Goal: Feedback & Contribution: Submit feedback/report problem

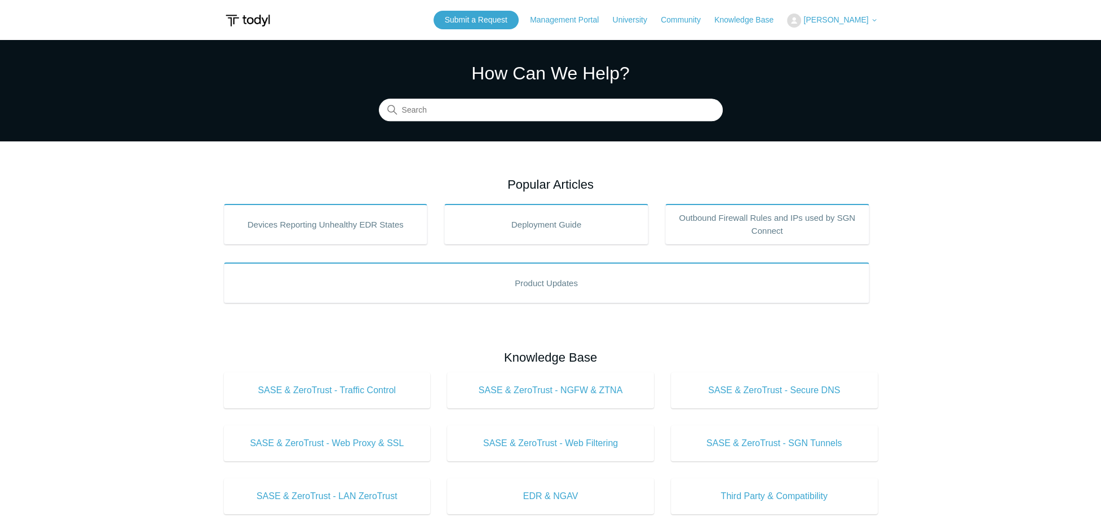
click at [803, 23] on span "[PERSON_NAME]" at bounding box center [835, 19] width 65 height 9
click at [810, 43] on link "My Support Requests" at bounding box center [842, 44] width 110 height 20
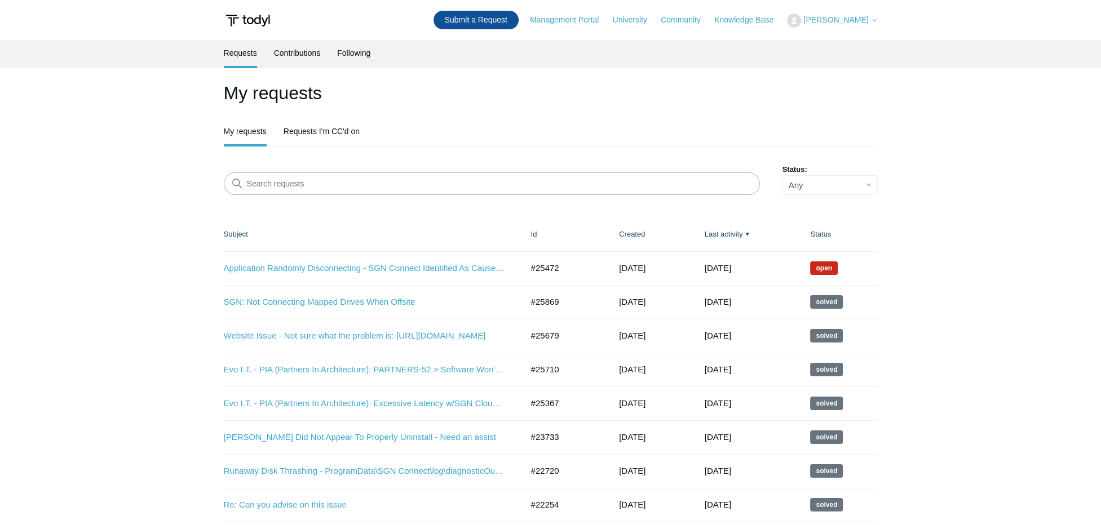
click at [469, 20] on link "Submit a Request" at bounding box center [475, 20] width 85 height 19
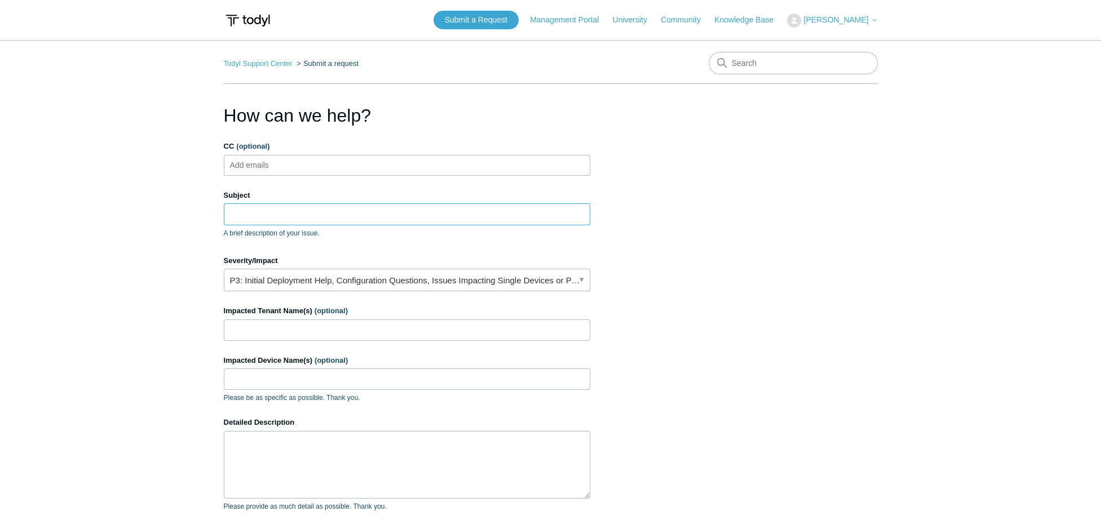
click at [274, 208] on input "Subject" at bounding box center [407, 213] width 366 height 21
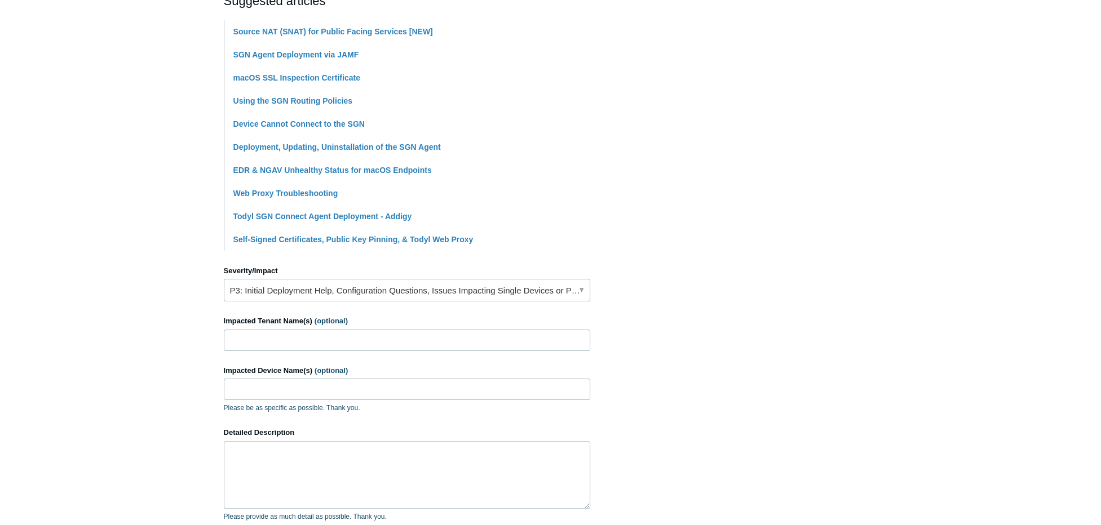
scroll to position [282, 0]
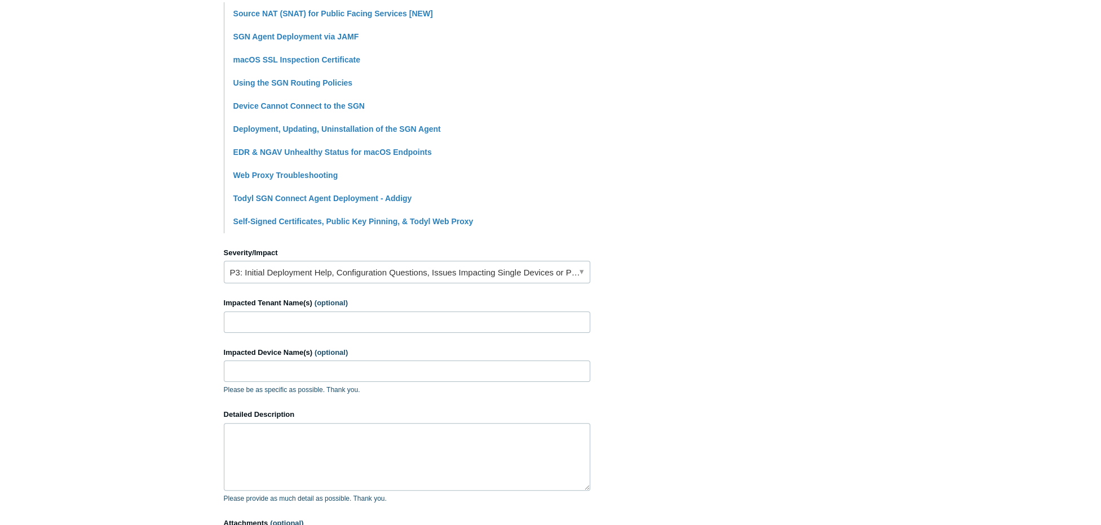
type input "Websites Not Connecting - [DOMAIN_NAME] and [DOMAIN_NAME]"
click at [243, 322] on input "Impacted Tenant Name(s) (optional)" at bounding box center [407, 322] width 366 height 21
type input "MAE - MA Engineering"
click at [287, 372] on input "Impacted Device Name(s) (optional)" at bounding box center [407, 371] width 366 height 21
type input "All Devices - Workstations & Laptops"
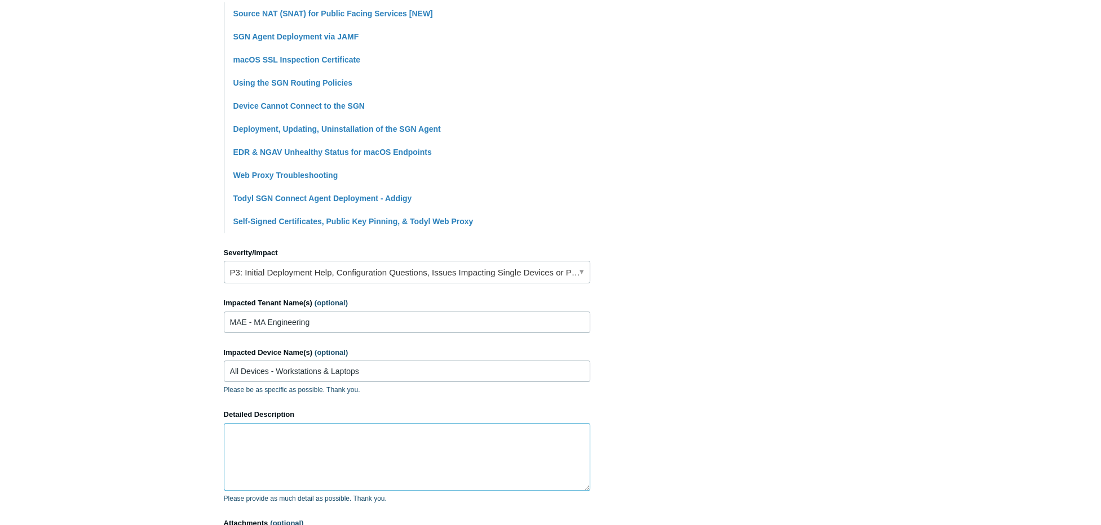
click at [285, 432] on textarea "Detailed Description" at bounding box center [407, 457] width 366 height 68
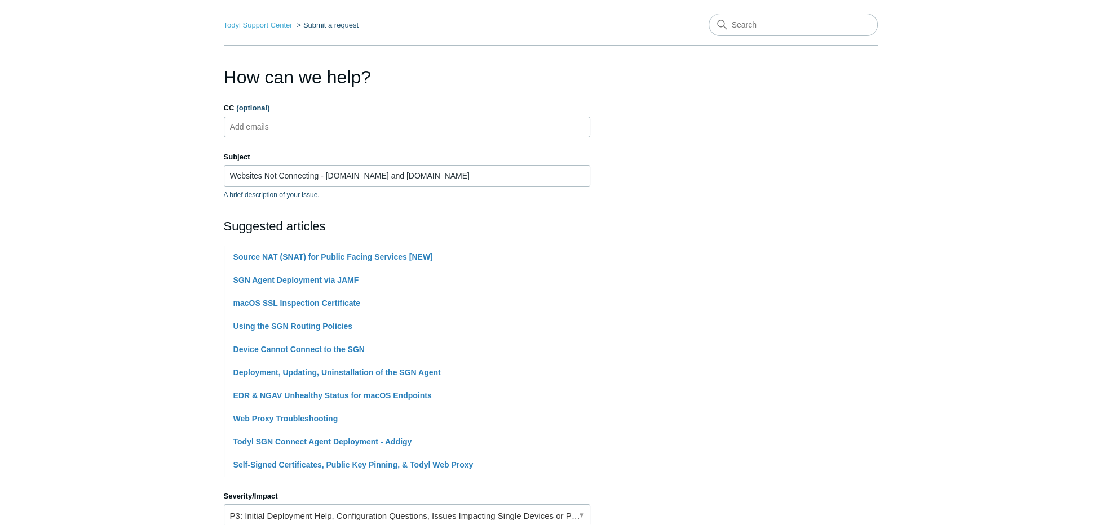
scroll to position [0, 0]
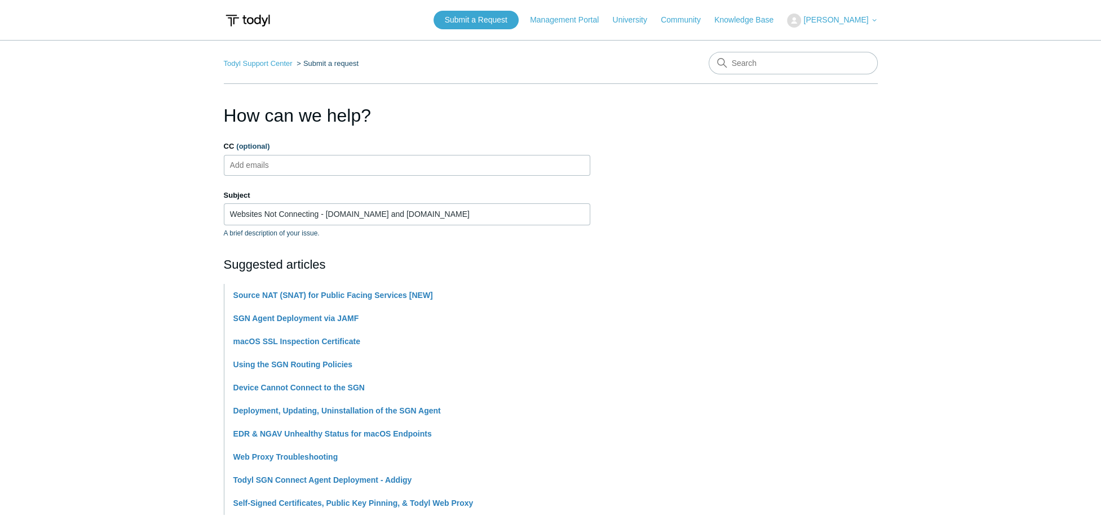
type textarea "Good morning, We need a little help/direction on this issue. When a user tries …"
click at [278, 166] on input "CC (optional)" at bounding box center [258, 165] width 67 height 17
type input "pam"
click at [285, 163] on ul "pam" at bounding box center [407, 165] width 366 height 21
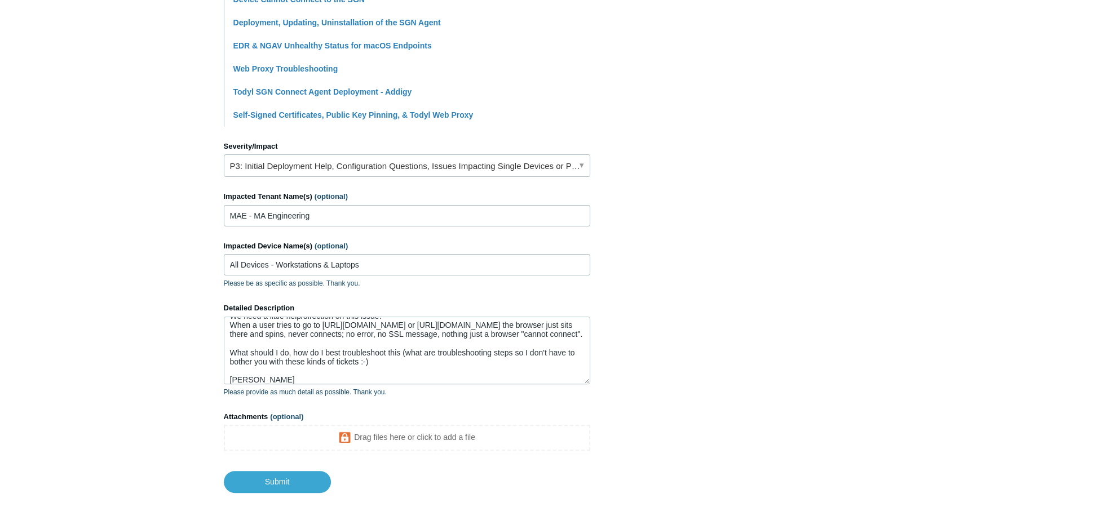
scroll to position [433, 0]
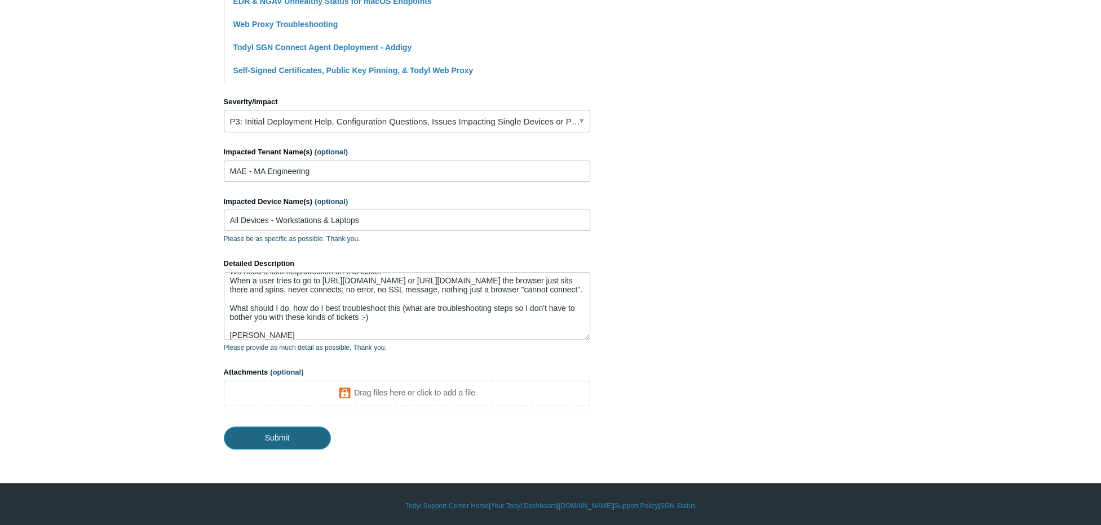
click at [289, 436] on input "Submit" at bounding box center [277, 438] width 107 height 23
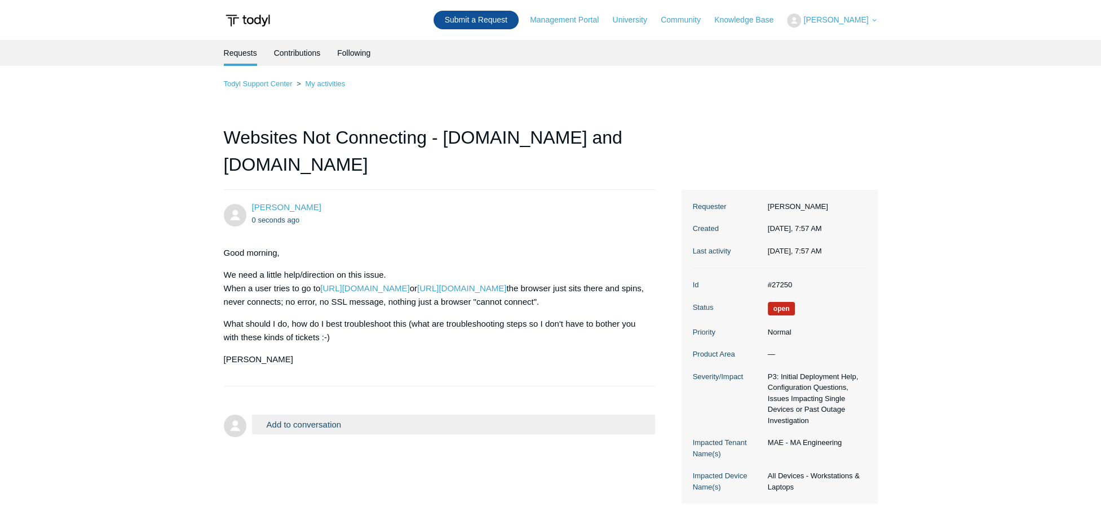
drag, startPoint x: 0, startPoint y: 0, endPoint x: 449, endPoint y: 14, distance: 449.3
click at [449, 14] on link "Submit a Request" at bounding box center [475, 20] width 85 height 19
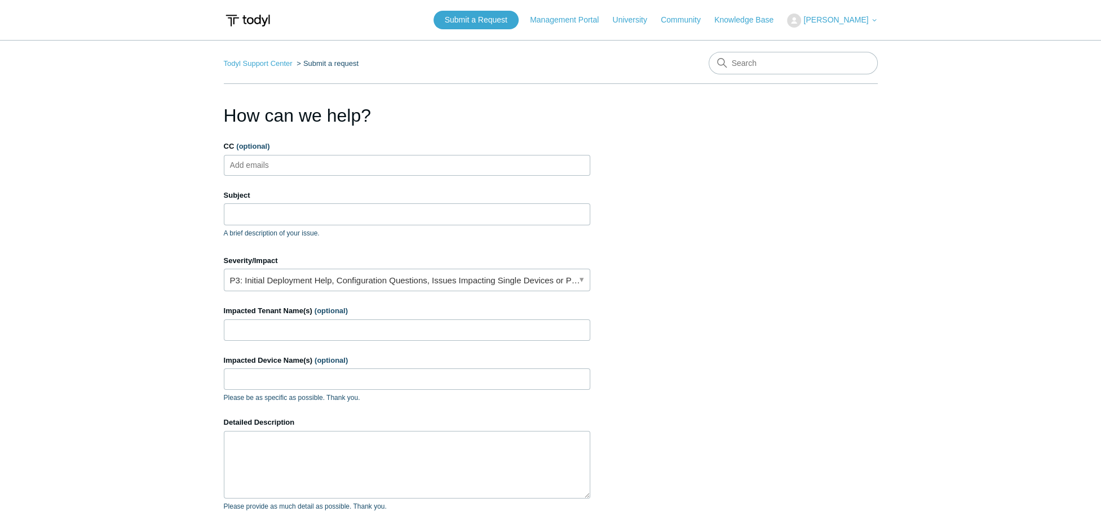
click at [313, 167] on ul "Add emails" at bounding box center [407, 165] width 366 height 21
type input "[EMAIL_ADDRESS][DOMAIN_NAME]"
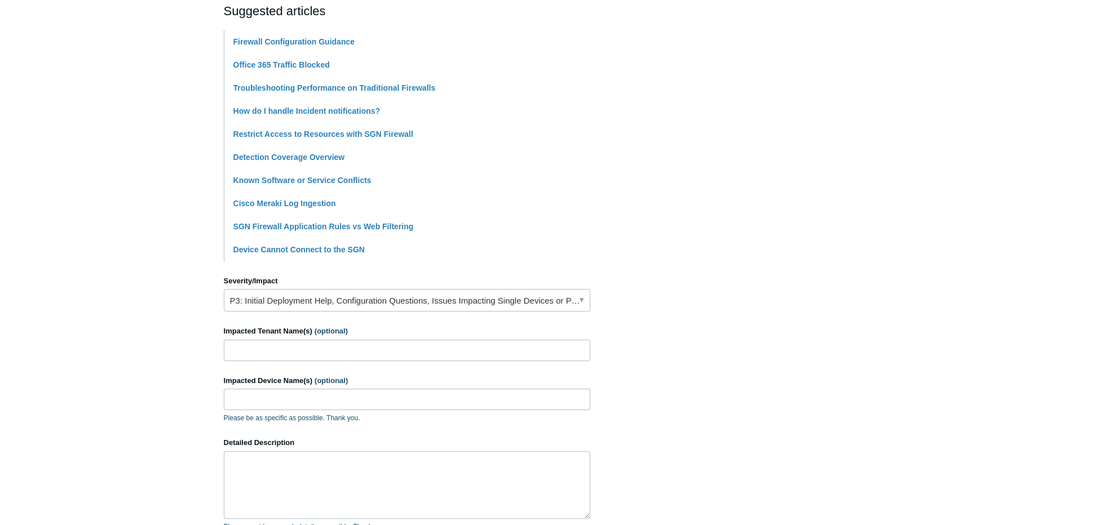
scroll to position [282, 0]
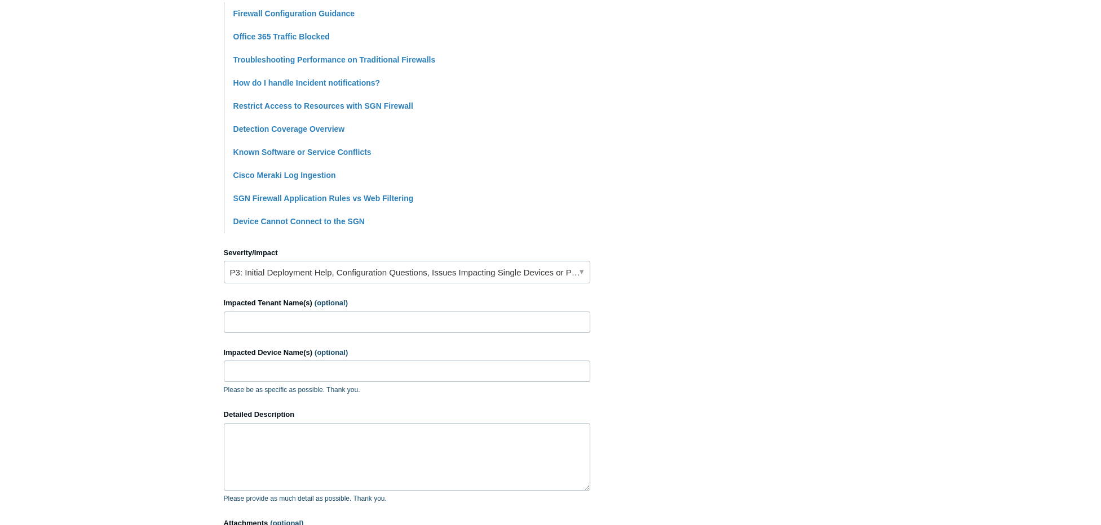
type input "Potential Firewall/Traffic being blocked - [DOMAIN_NAME]"
click at [239, 322] on input "Impacted Tenant Name(s) (optional)" at bounding box center [407, 322] width 366 height 21
type input "GHL-[PERSON_NAME] [PERSON_NAME] Law"
type input "All Devices - Workstations & Laptops"
click at [312, 432] on textarea "Detailed Description" at bounding box center [407, 457] width 366 height 68
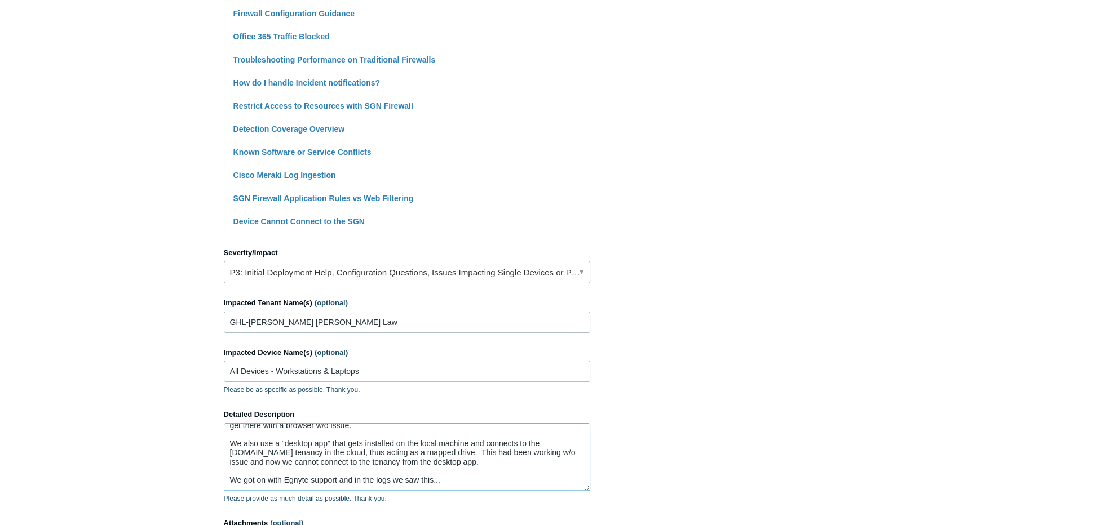
scroll to position [38, 0]
click at [376, 475] on textarea "At our client's site we use a web based storage and collaboration portal called…" at bounding box center [407, 457] width 366 height 68
paste textarea "- [DATE] 18:40:45.038 UTC ([DATE] 14:40:45.038 UTC-0400) [ 20260] GeneralAction…"
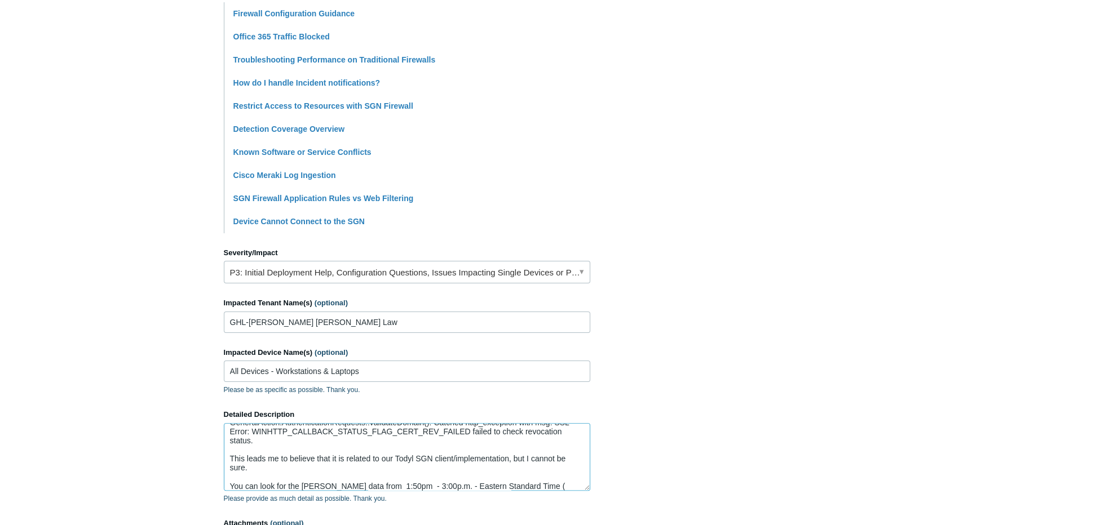
scroll to position [120, 0]
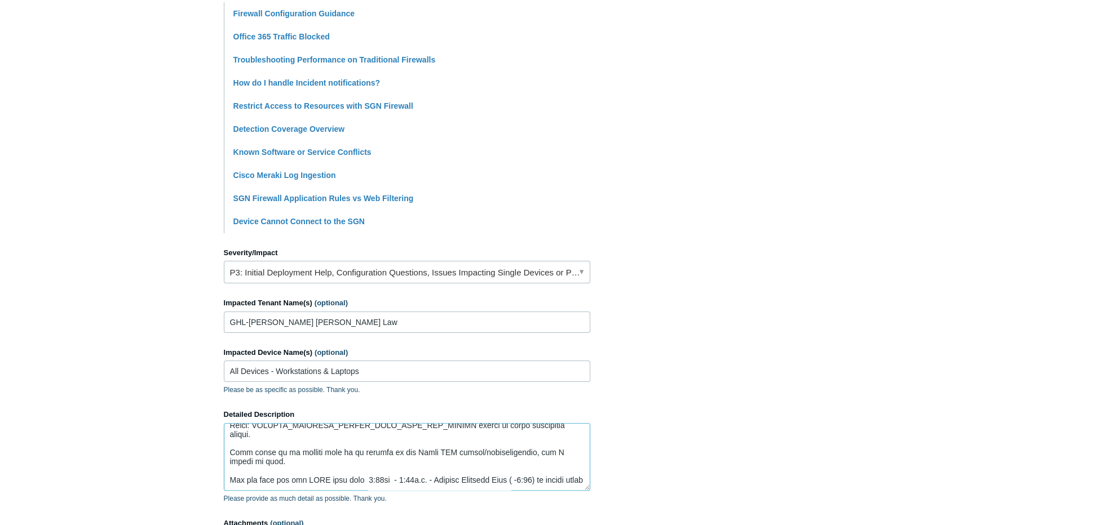
click at [284, 483] on textarea "Detailed Description" at bounding box center [407, 457] width 366 height 68
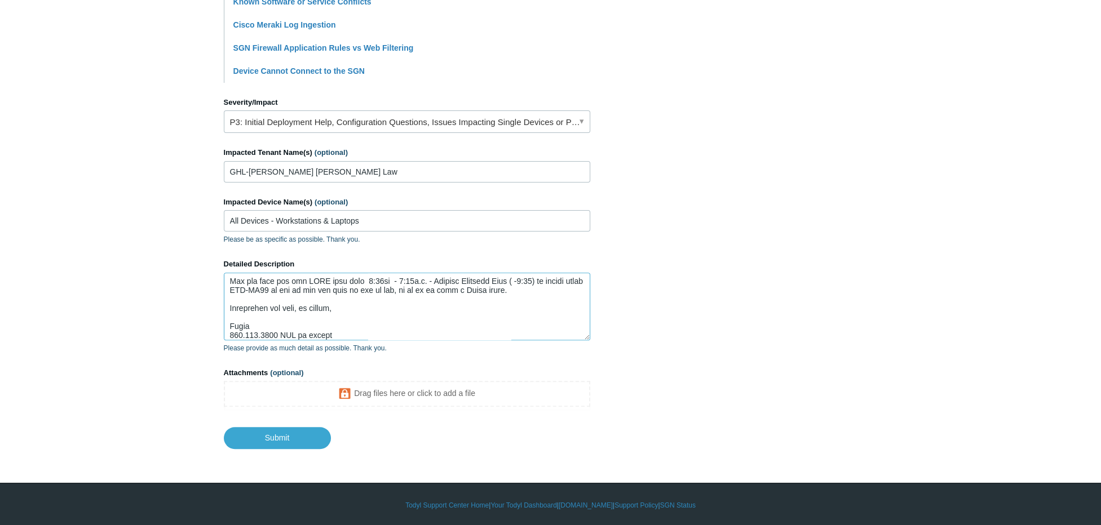
scroll to position [433, 0]
type textarea "At our client's site we use a web based storage and collaboration portal called…"
click at [285, 431] on input "Submit" at bounding box center [277, 438] width 107 height 23
